Goal: Contribute content: Add original content to the website for others to see

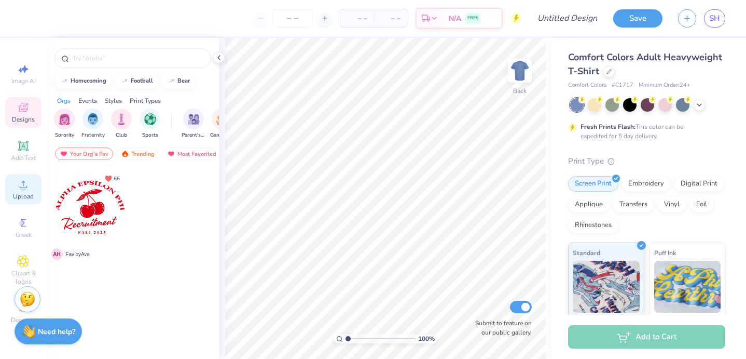
click at [23, 186] on circle at bounding box center [23, 188] width 6 height 6
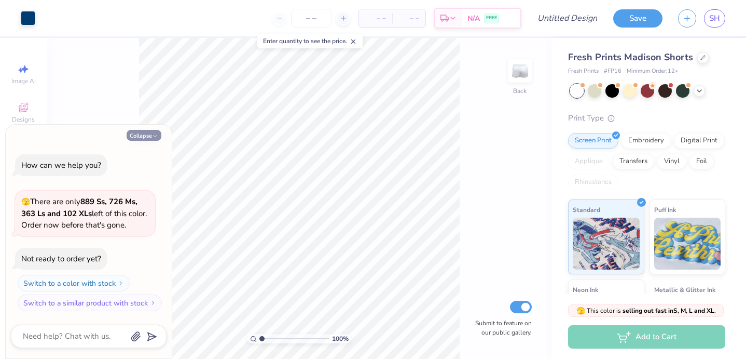
click at [153, 134] on icon "button" at bounding box center [155, 136] width 6 height 6
type textarea "x"
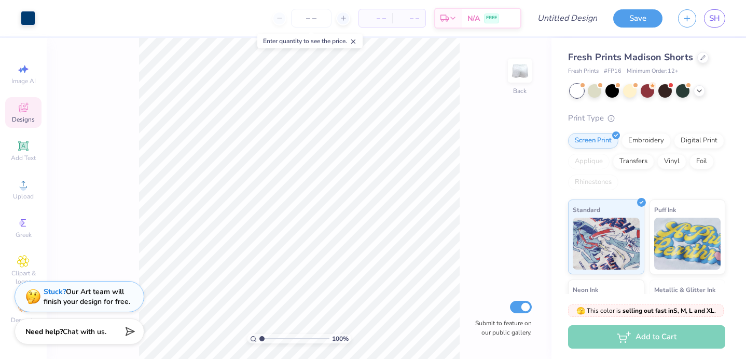
click at [17, 119] on span "Designs" at bounding box center [23, 119] width 23 height 8
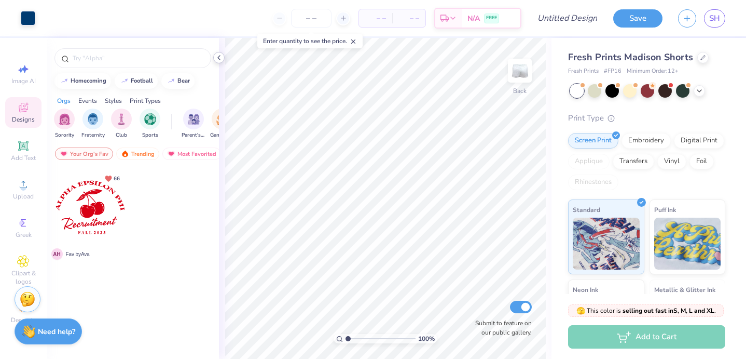
click at [219, 54] on icon at bounding box center [219, 57] width 8 height 8
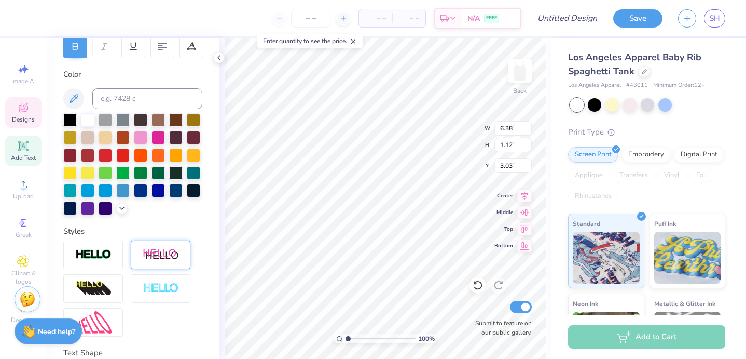
scroll to position [0, 2]
type input "1.31"
type input "0.76"
type input "3.07"
type input "6.38"
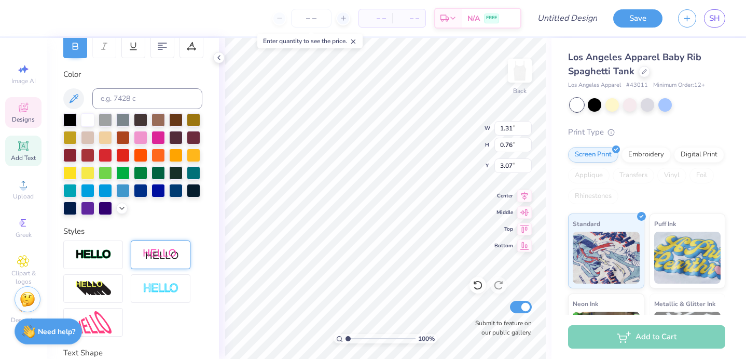
type input "1.12"
type input "3.03"
type textarea "K"
type textarea "Chi Omega"
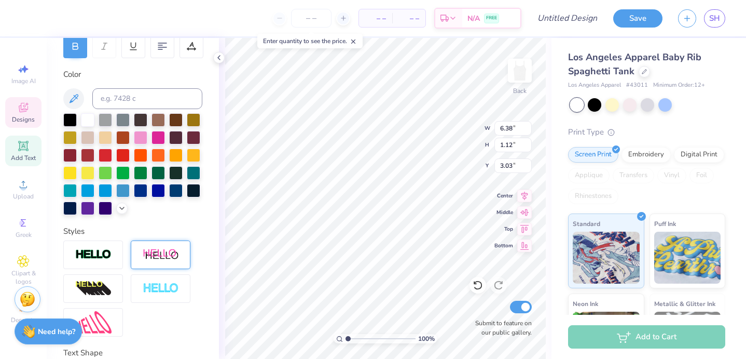
scroll to position [0, 2]
type input "1.31"
type input "0.76"
type input "3.07"
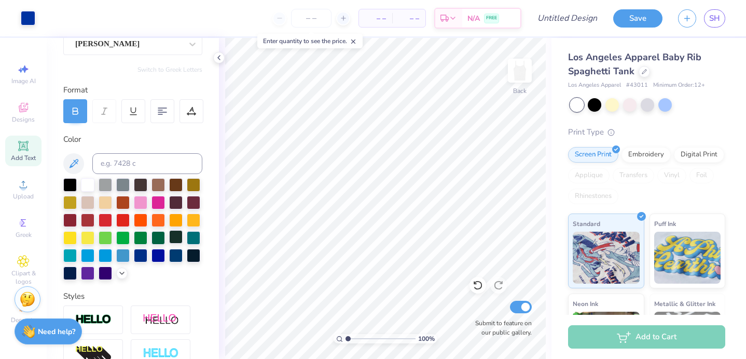
scroll to position [97, 0]
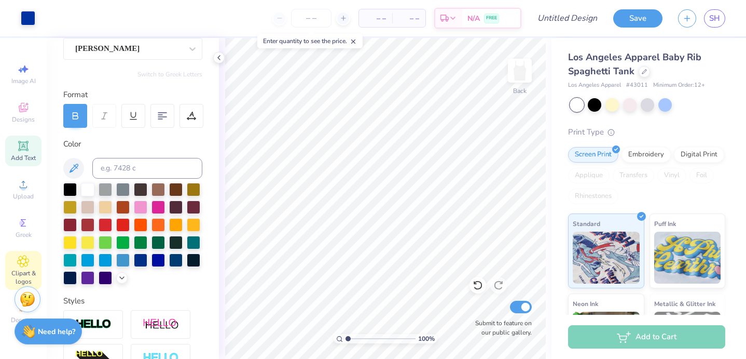
click at [21, 265] on icon at bounding box center [23, 261] width 12 height 12
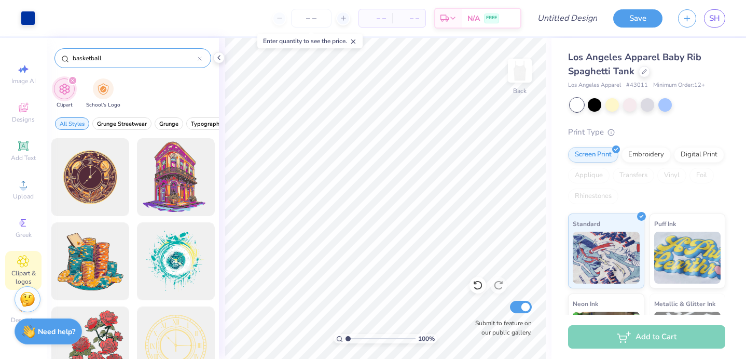
type input "basketball"
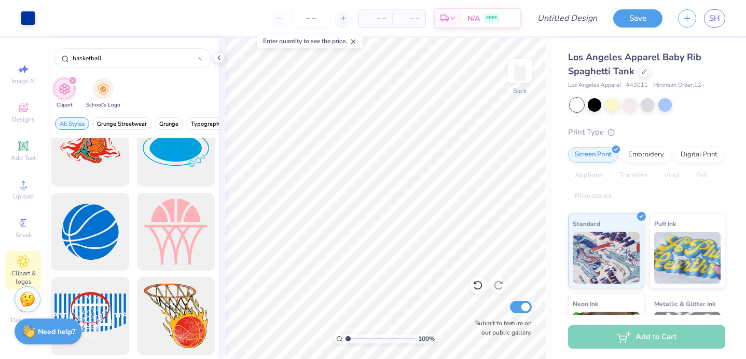
scroll to position [2469, 0]
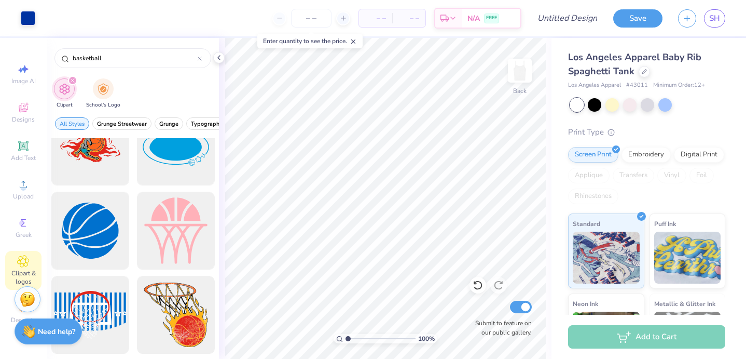
click at [168, 221] on div at bounding box center [176, 231] width 78 height 78
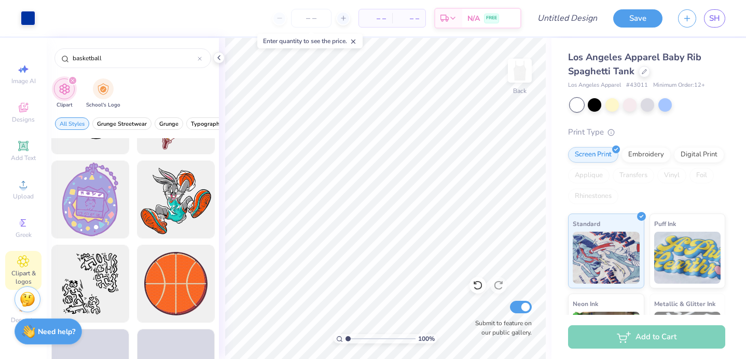
scroll to position [3342, 0]
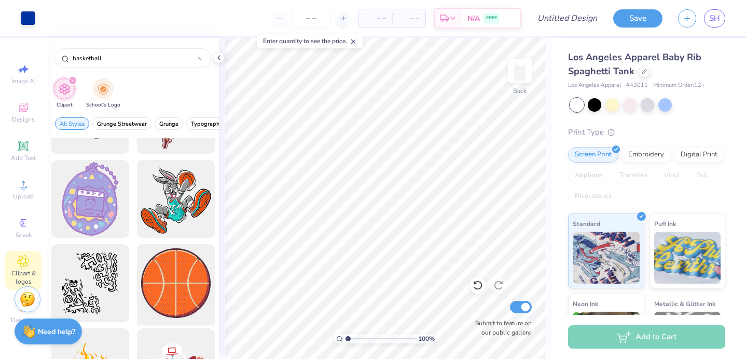
click at [172, 279] on div at bounding box center [176, 283] width 86 height 86
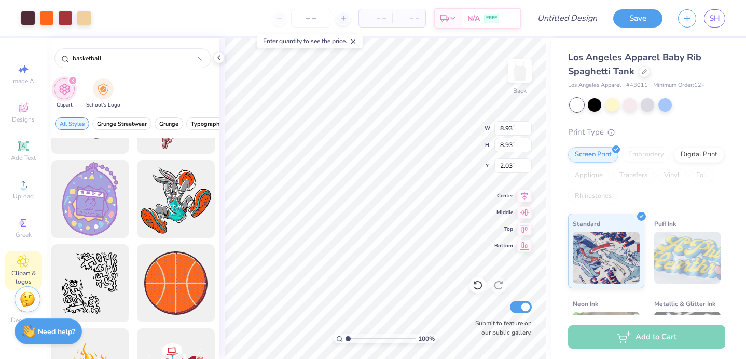
type input "2.56"
type input "2.32"
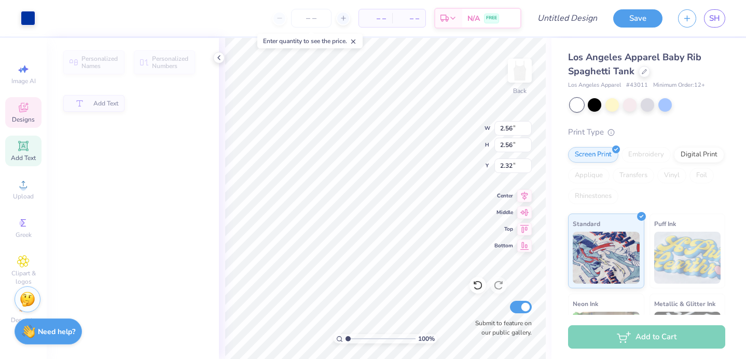
type input "5.18"
type input "1.11"
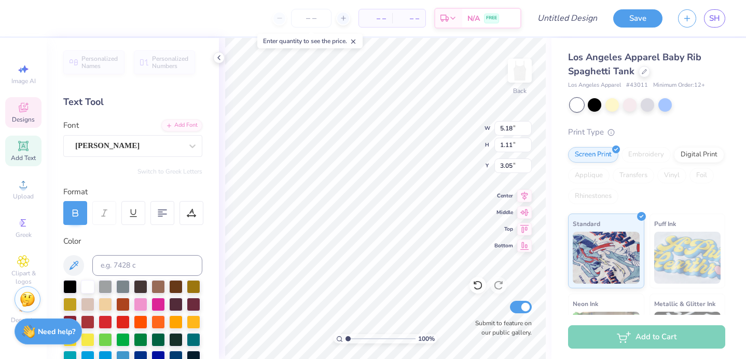
type input "5.95"
type input "2.56"
type input "2.31"
type input "1.62"
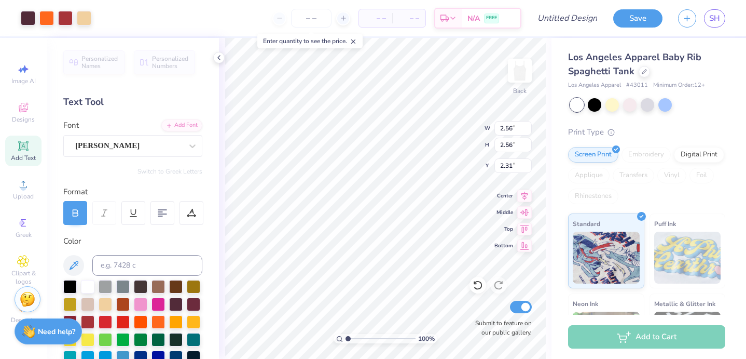
type input "1.62"
type input "2.37"
type input "2.44"
type input "1.55"
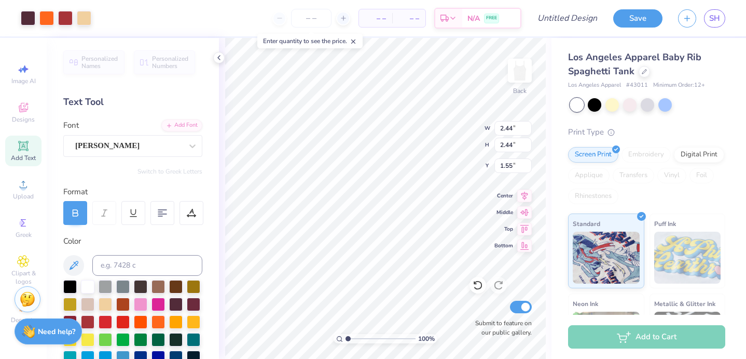
type input "2.42"
type input "7.83"
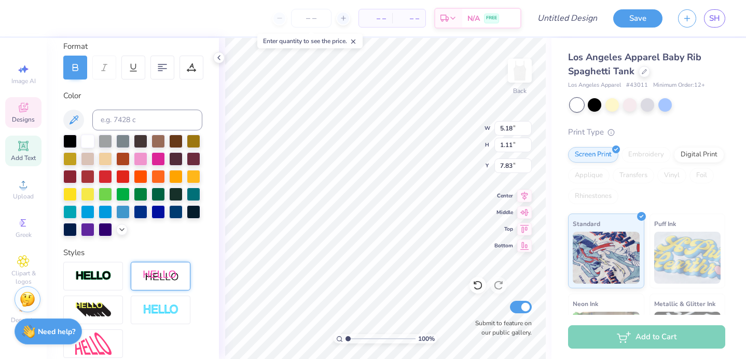
scroll to position [244, 0]
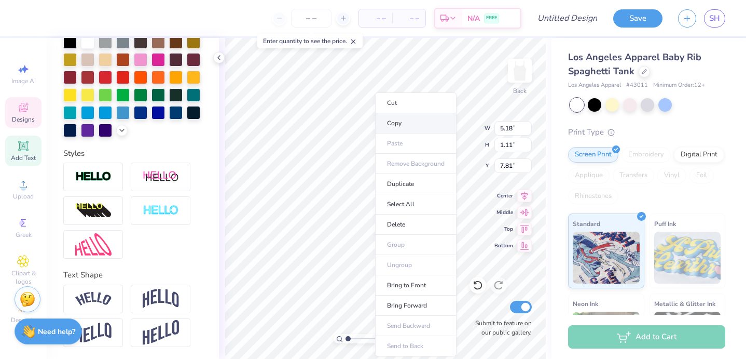
click at [412, 121] on li "Copy" at bounding box center [415, 123] width 81 height 20
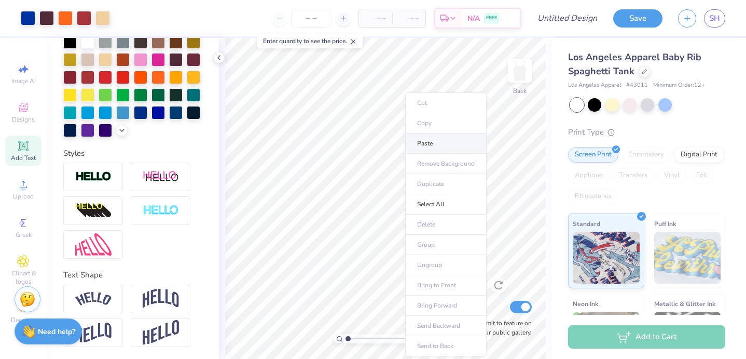
click at [441, 141] on li "Paste" at bounding box center [445, 143] width 81 height 20
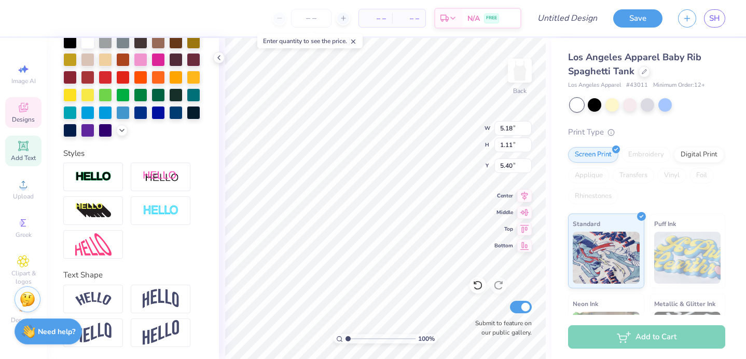
type input "3.08"
type input "3.85"
type input "0.18"
type input "4.25"
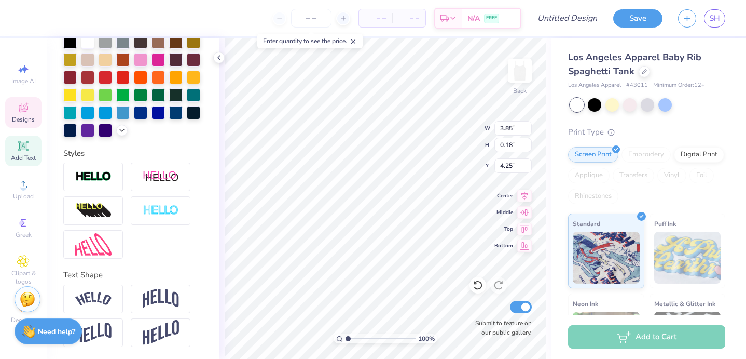
type textarea "P"
type textarea "Swishes for Wishes"
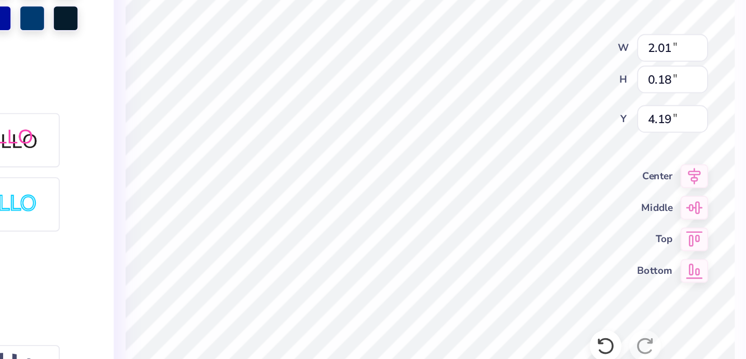
type input "4.01"
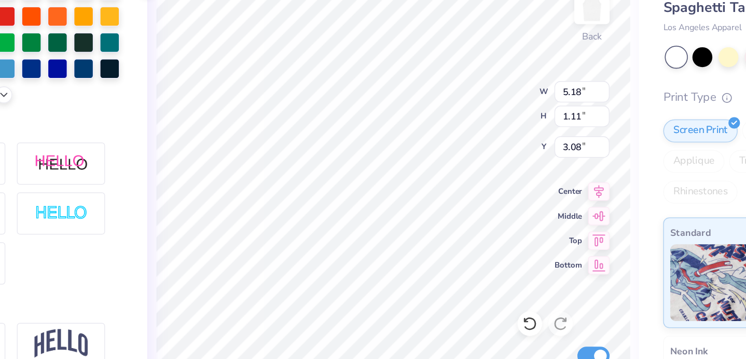
scroll to position [0, 2]
type input "2.44"
type input "2.42"
type input "5.18"
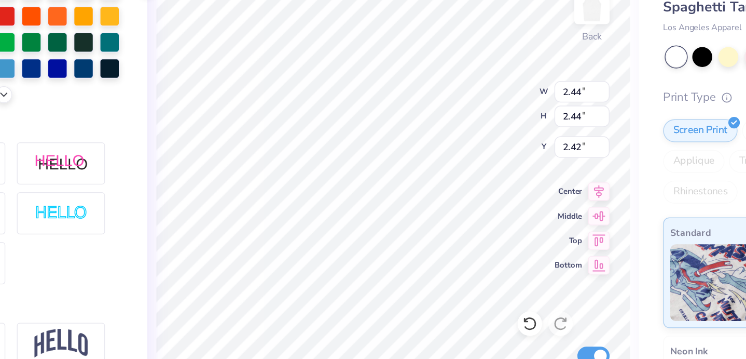
type input "1.11"
type input "3.08"
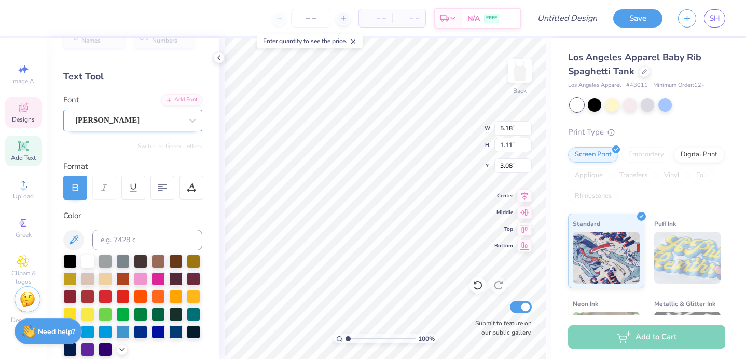
scroll to position [0, 0]
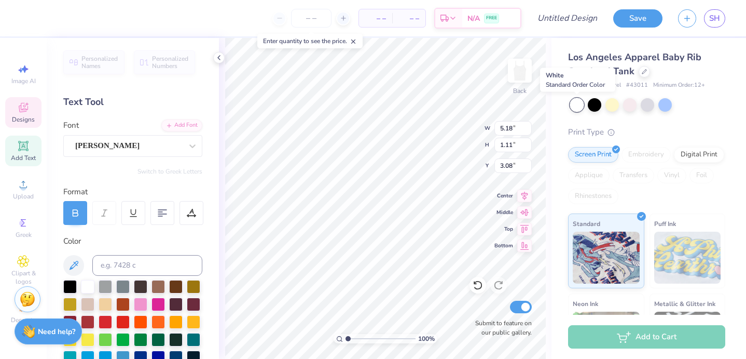
click at [575, 103] on div at bounding box center [576, 104] width 13 height 13
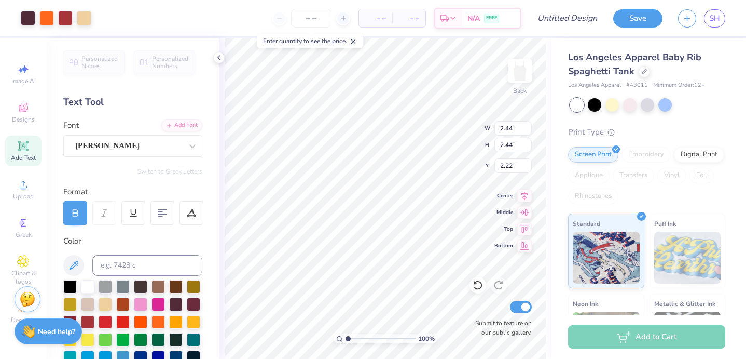
type input "2.22"
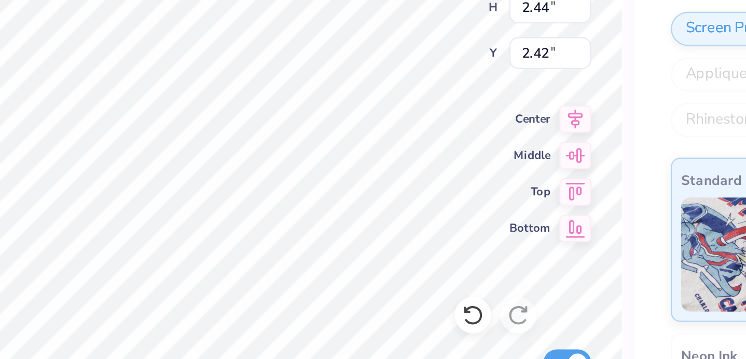
type input "2.42"
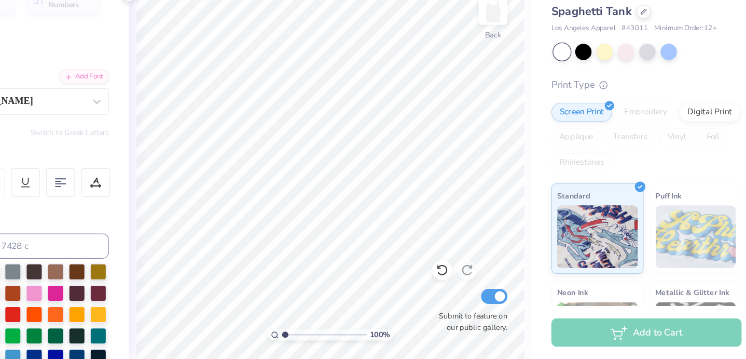
scroll to position [0, 0]
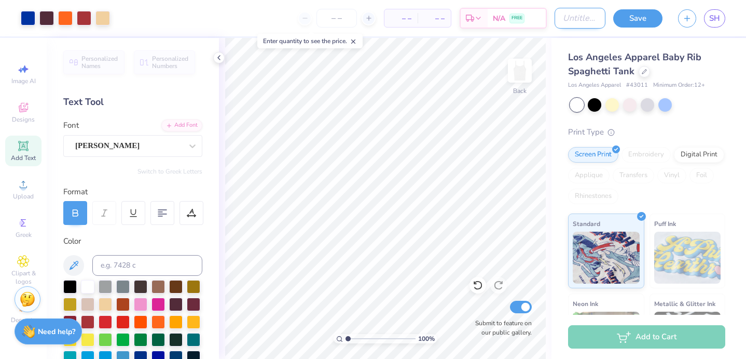
click at [589, 15] on input "Design Title" at bounding box center [580, 18] width 51 height 21
type input "Swishes"
click at [510, 81] on img at bounding box center [520, 71] width 42 height 42
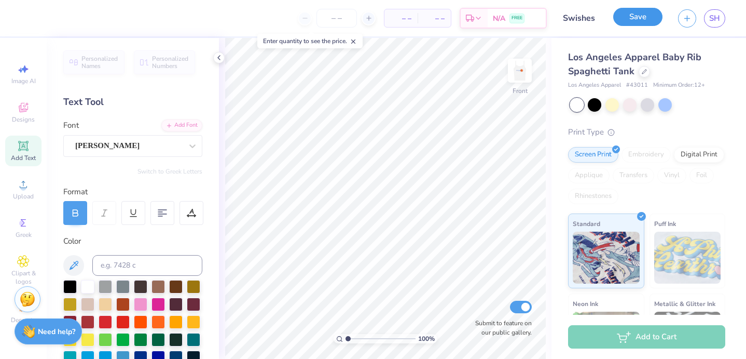
click at [652, 12] on button "Save" at bounding box center [638, 17] width 49 height 18
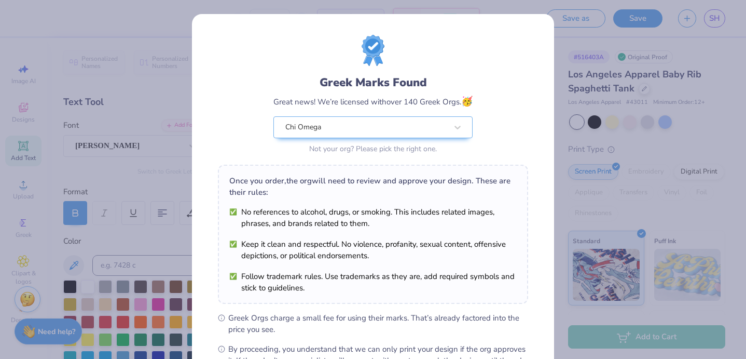
click at [143, 237] on div "Greek Marks Found Great news! We’re licensed with over 140 Greek Orgs. 🥳 Chi Om…" at bounding box center [373, 179] width 746 height 359
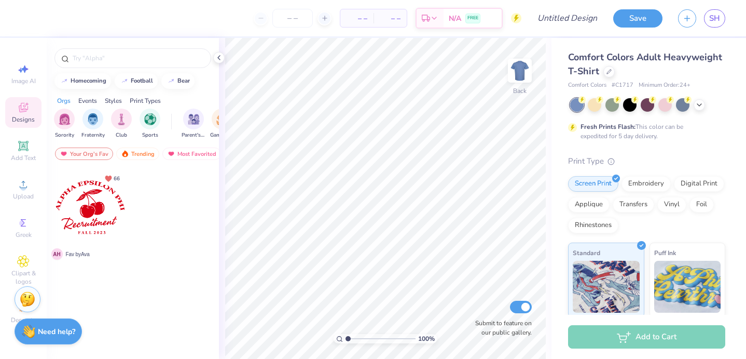
click at [117, 99] on div "Styles" at bounding box center [113, 100] width 17 height 9
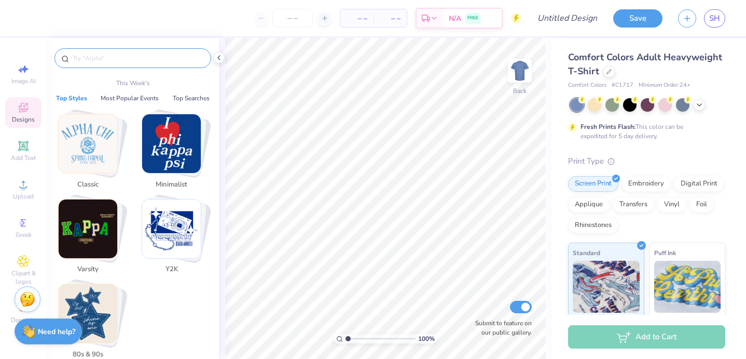
click at [141, 54] on input "text" at bounding box center [138, 58] width 133 height 10
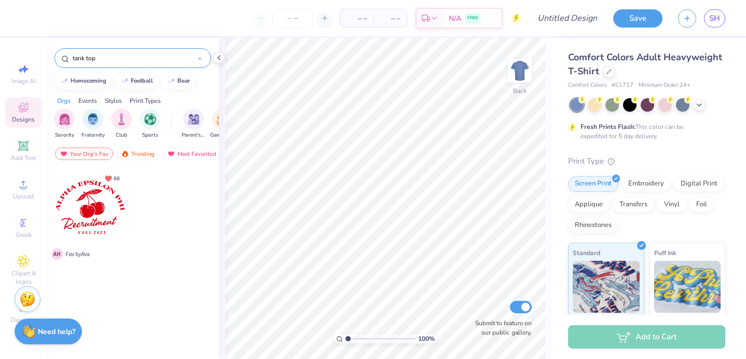
type input "tank top"
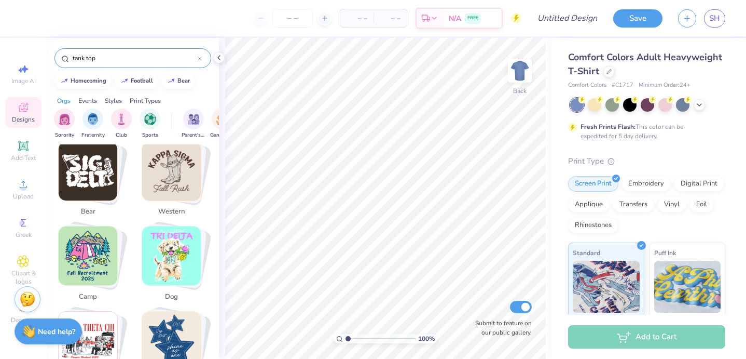
scroll to position [295, 0]
